Goal: Use online tool/utility: Utilize a website feature to perform a specific function

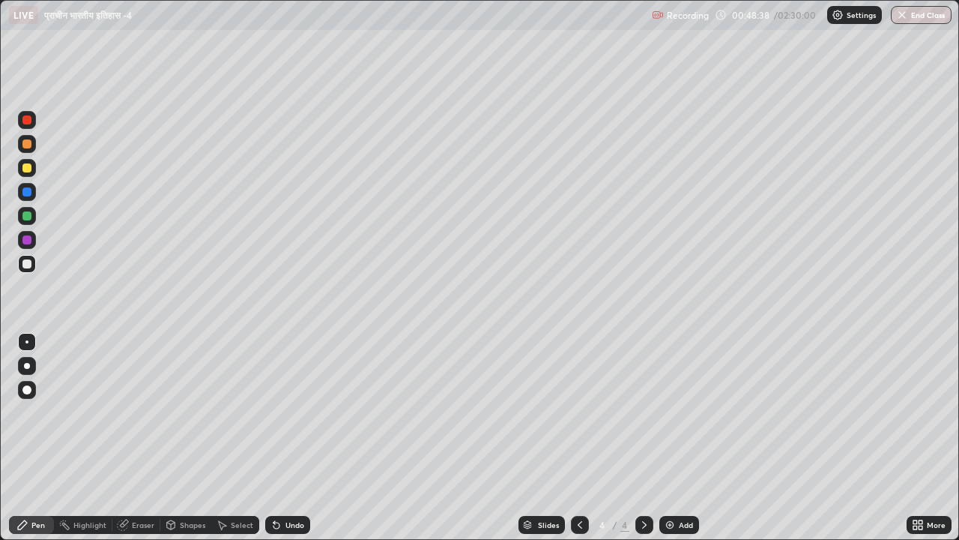
scroll to position [540, 959]
click at [30, 169] on div at bounding box center [26, 167] width 9 height 9
click at [27, 266] on div at bounding box center [26, 263] width 9 height 9
click at [29, 367] on div at bounding box center [27, 366] width 18 height 18
click at [689, 523] on div "Add" at bounding box center [686, 524] width 14 height 7
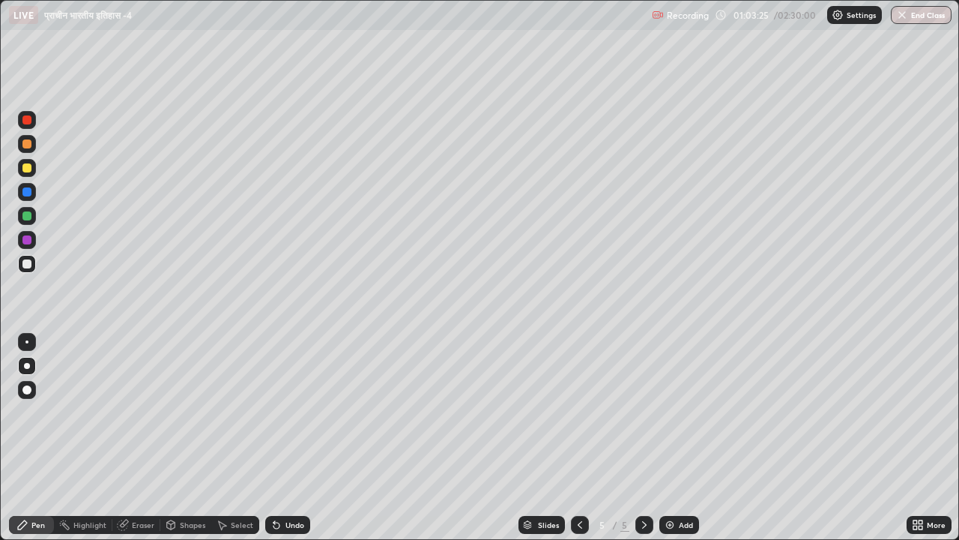
click at [578, 525] on icon at bounding box center [580, 525] width 12 height 12
click at [580, 529] on icon at bounding box center [580, 525] width 12 height 12
click at [642, 525] on icon at bounding box center [644, 525] width 12 height 12
click at [644, 524] on icon at bounding box center [644, 524] width 4 height 7
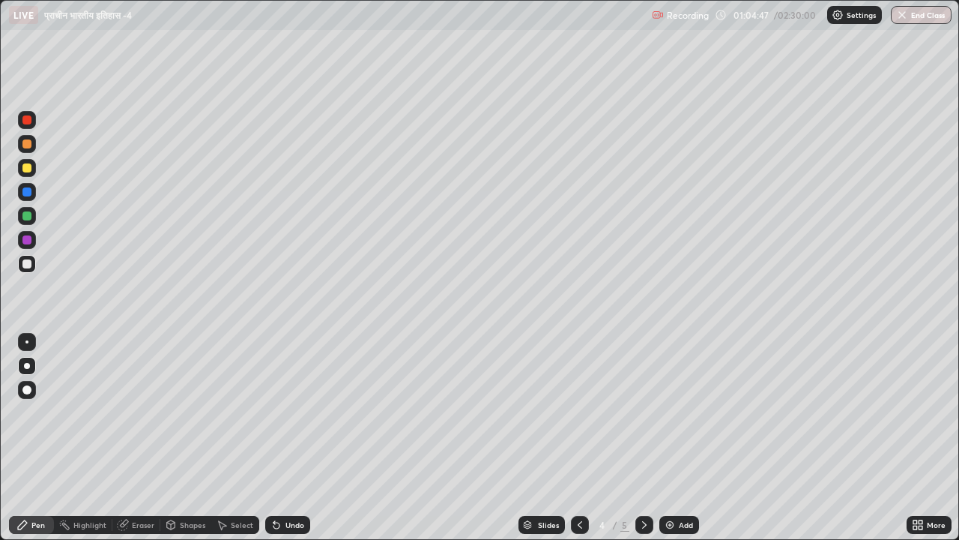
click at [644, 525] on icon at bounding box center [644, 525] width 12 height 12
click at [578, 525] on icon at bounding box center [580, 525] width 12 height 12
click at [650, 522] on div at bounding box center [644, 525] width 18 height 18
click at [244, 521] on div "Select" at bounding box center [242, 524] width 22 height 7
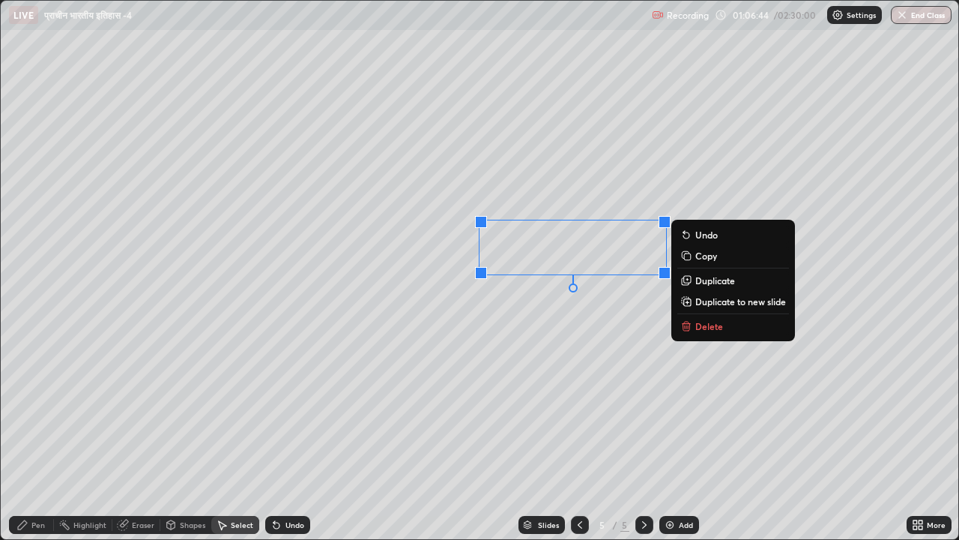
click at [706, 322] on p "Delete" at bounding box center [709, 326] width 28 height 12
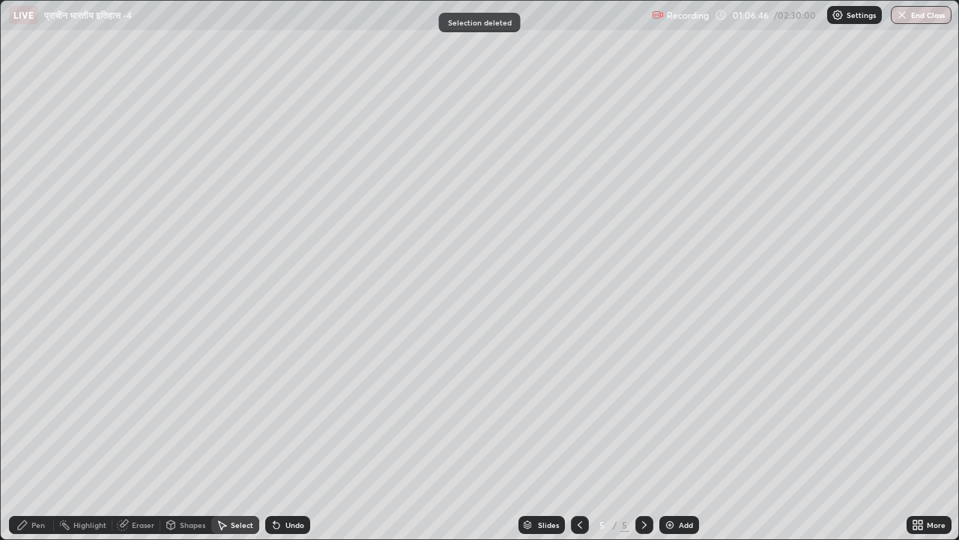
click at [39, 526] on div "Pen" at bounding box center [37, 524] width 13 height 7
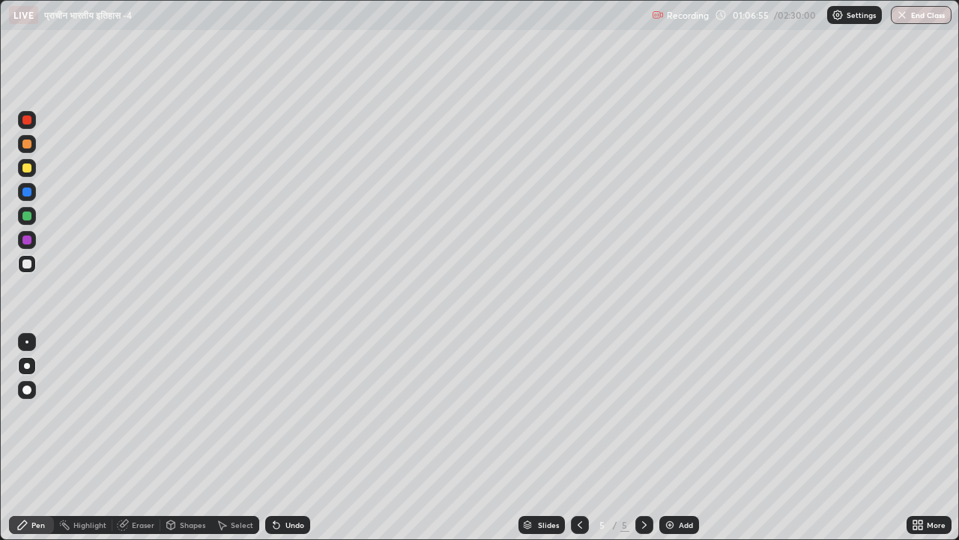
click at [195, 522] on div "Shapes" at bounding box center [192, 524] width 25 height 7
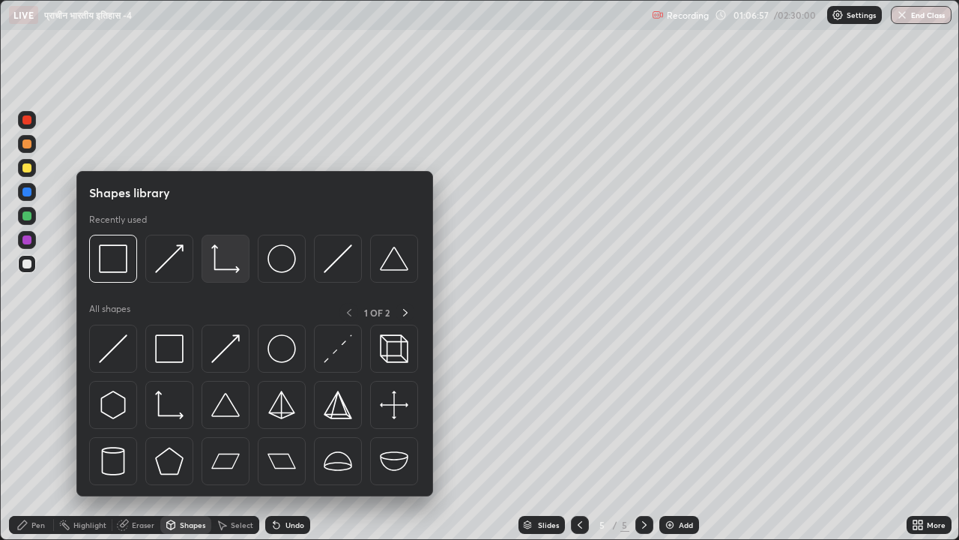
click at [225, 263] on img at bounding box center [225, 258] width 28 height 28
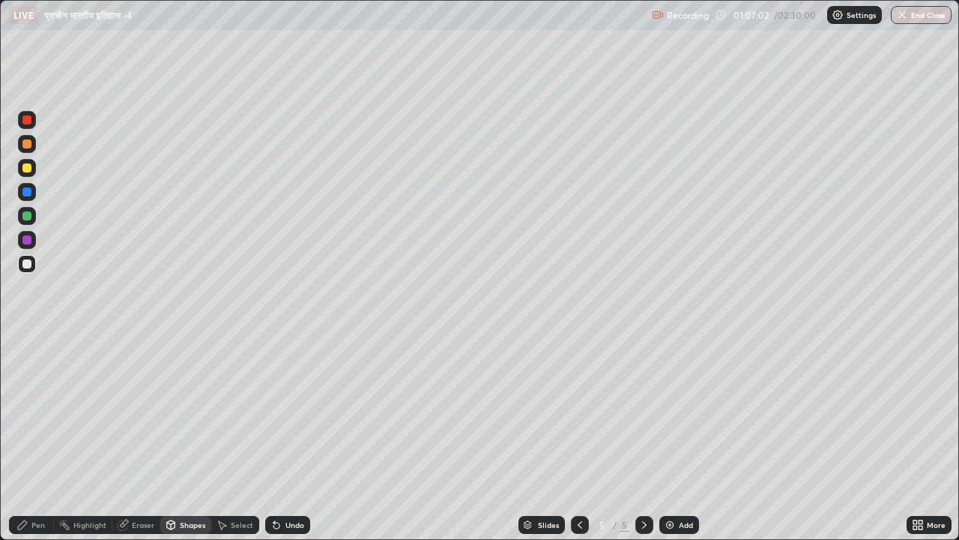
click at [40, 525] on div "Pen" at bounding box center [37, 524] width 13 height 7
click at [141, 523] on div "Eraser" at bounding box center [143, 524] width 22 height 7
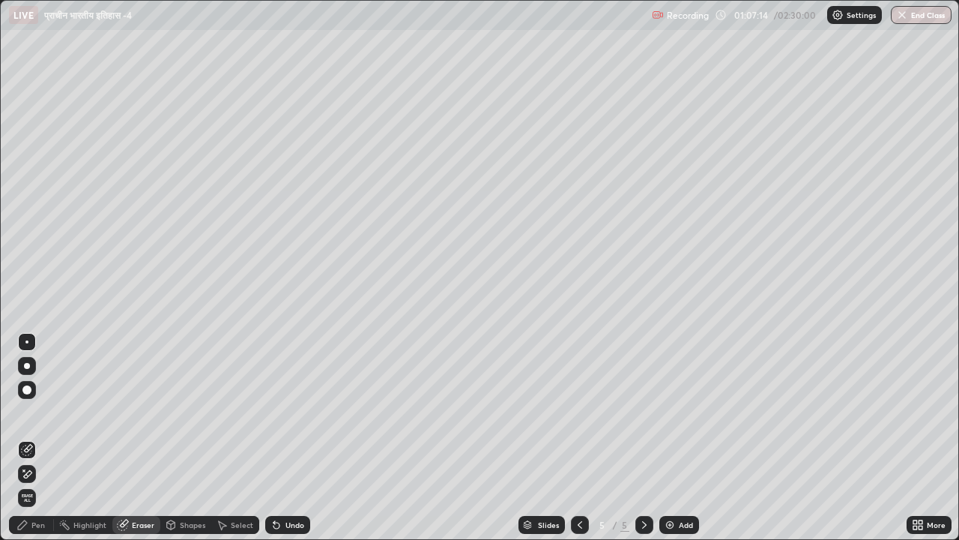
click at [184, 525] on div "Shapes" at bounding box center [192, 524] width 25 height 7
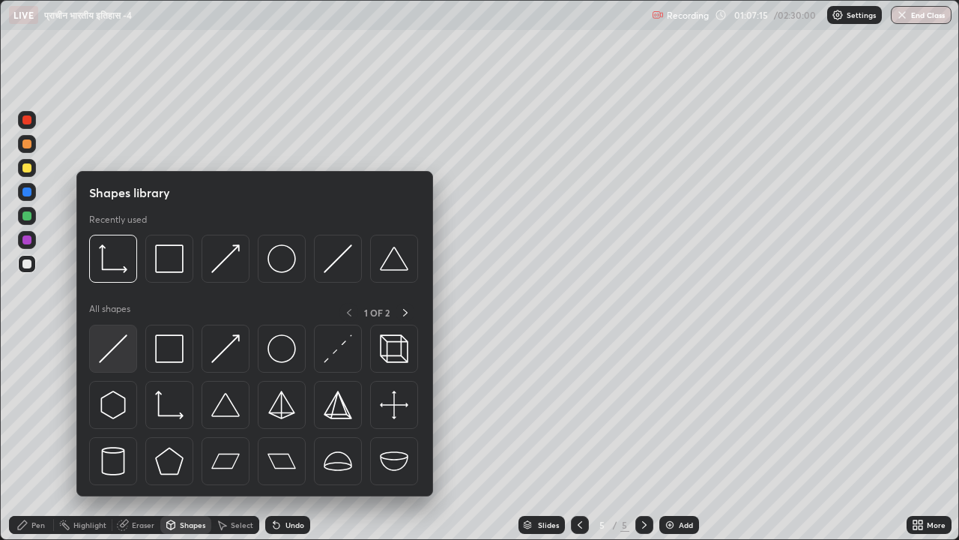
click at [124, 345] on img at bounding box center [113, 348] width 28 height 28
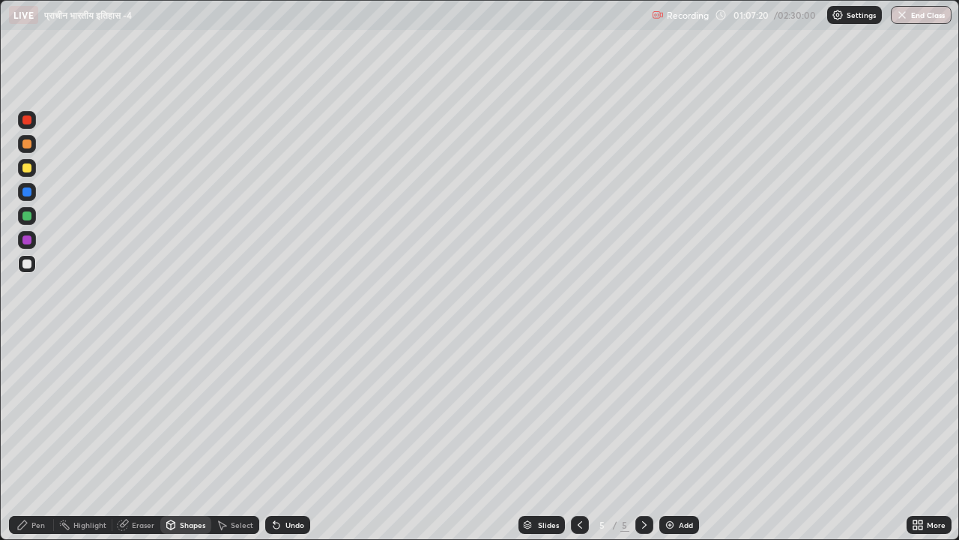
click at [39, 525] on div "Pen" at bounding box center [37, 524] width 13 height 7
click at [145, 524] on div "Eraser" at bounding box center [143, 524] width 22 height 7
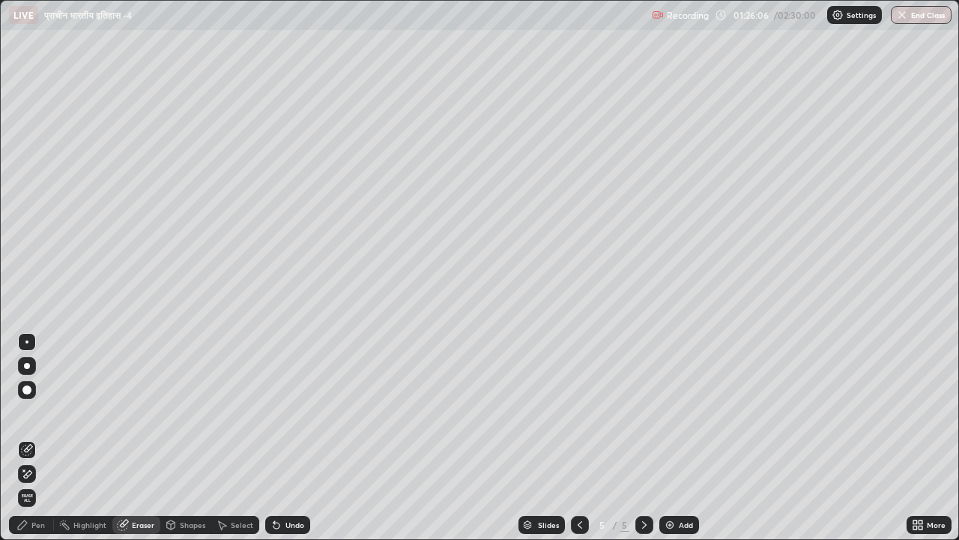
click at [39, 525] on div "Pen" at bounding box center [37, 524] width 13 height 7
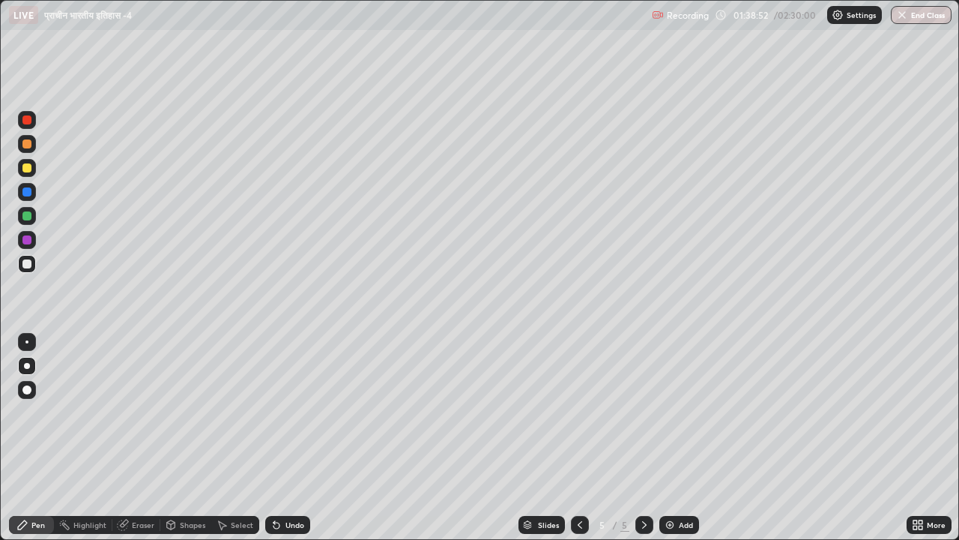
click at [685, 523] on div "Add" at bounding box center [686, 524] width 14 height 7
click at [242, 516] on div "Select" at bounding box center [235, 525] width 48 height 18
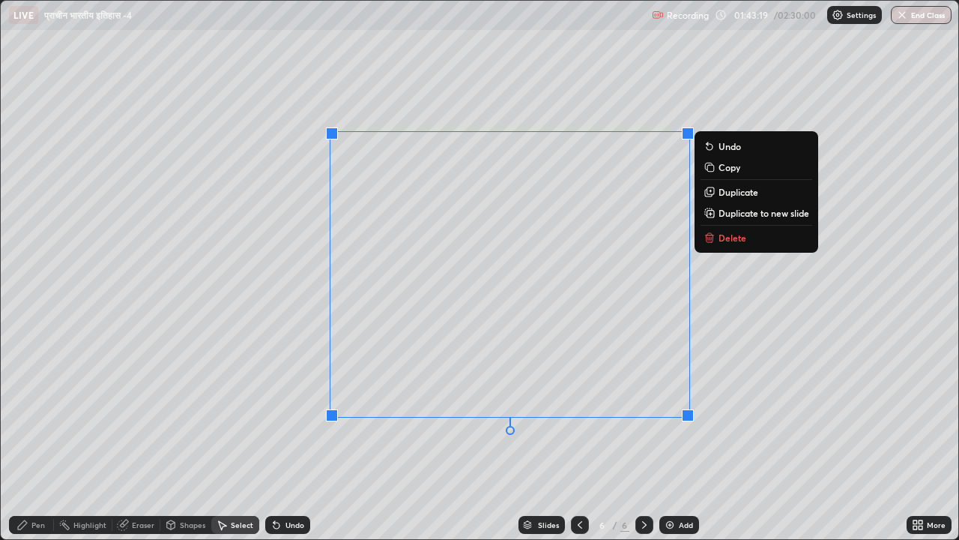
click at [737, 246] on button "Delete" at bounding box center [757, 238] width 112 height 18
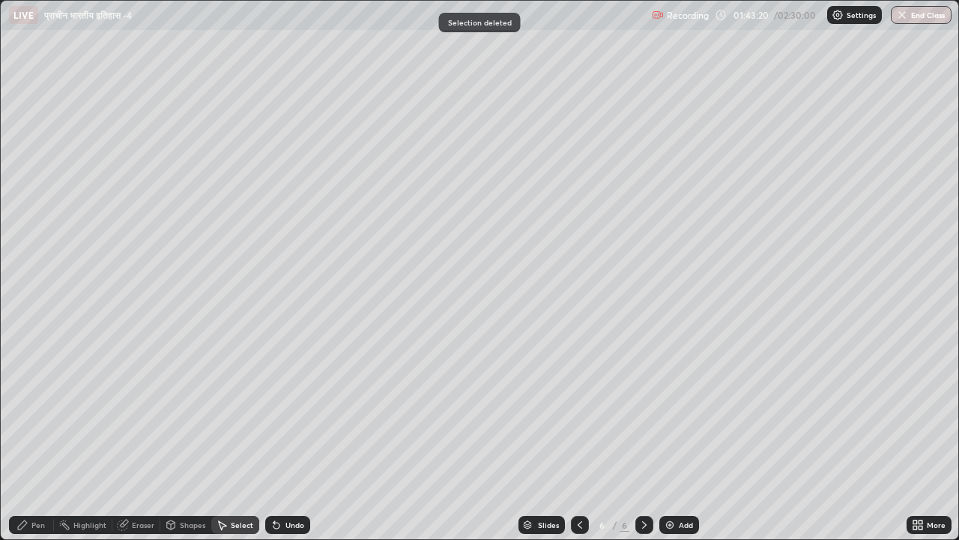
click at [37, 524] on div "Pen" at bounding box center [37, 524] width 13 height 7
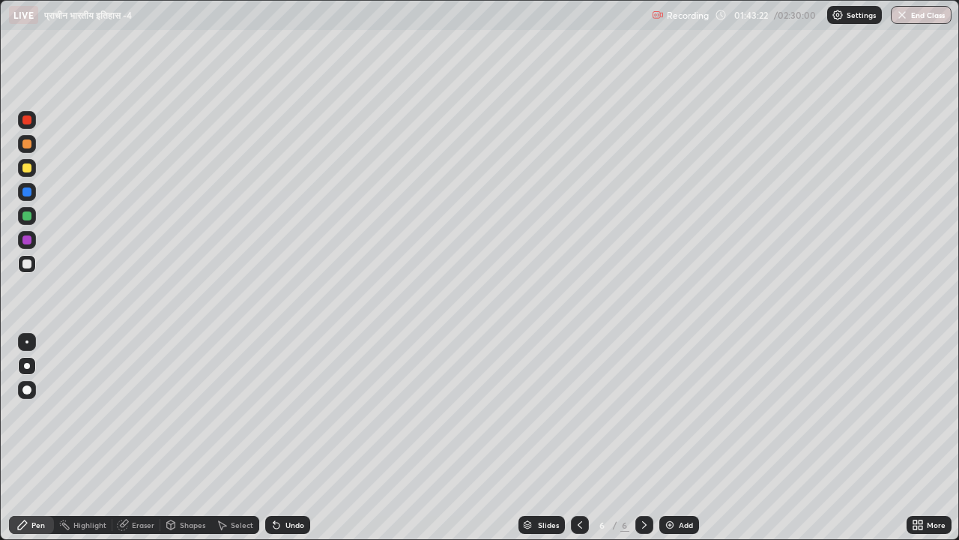
click at [581, 527] on icon at bounding box center [580, 525] width 12 height 12
click at [578, 525] on icon at bounding box center [580, 525] width 12 height 12
click at [643, 525] on icon at bounding box center [644, 525] width 12 height 12
click at [581, 527] on icon at bounding box center [580, 525] width 12 height 12
click at [28, 168] on div at bounding box center [26, 167] width 9 height 9
